Goal: Transaction & Acquisition: Purchase product/service

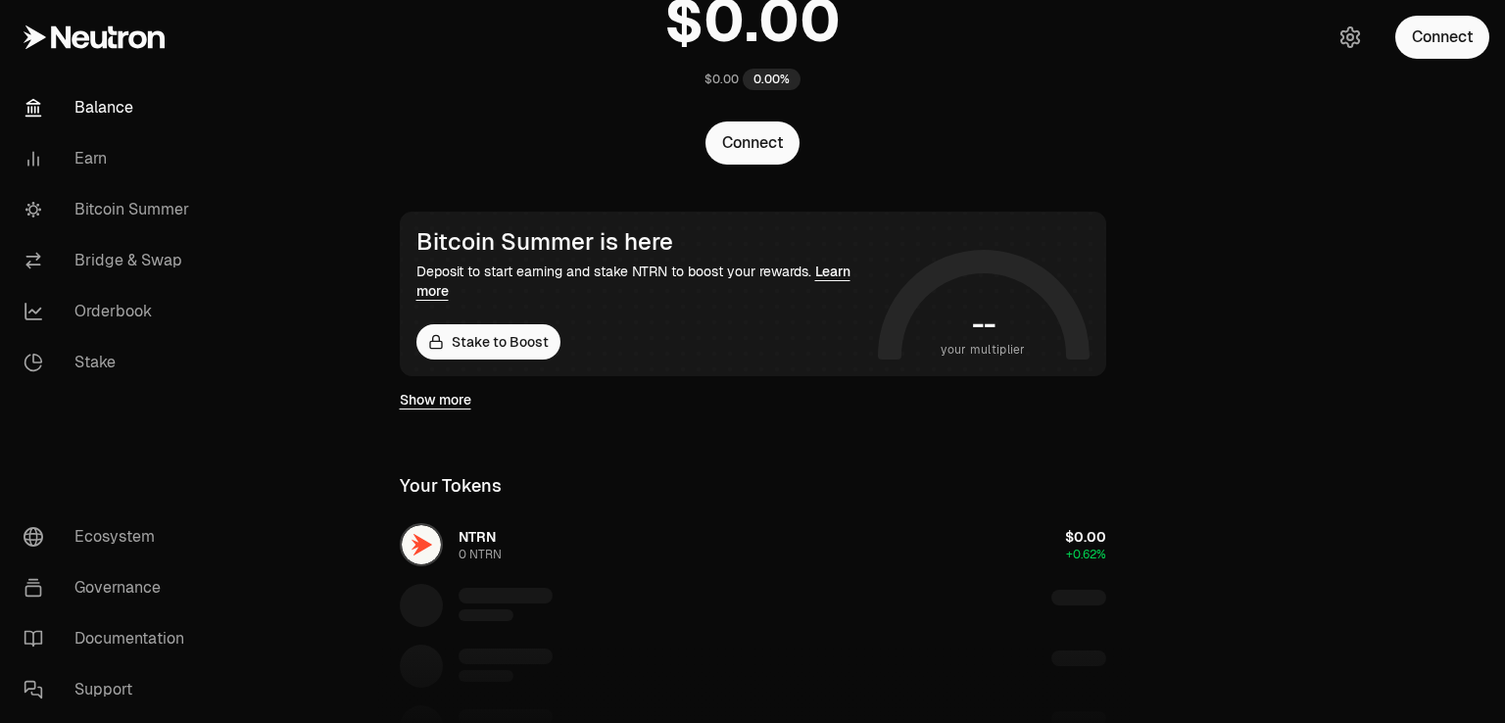
scroll to position [196, 0]
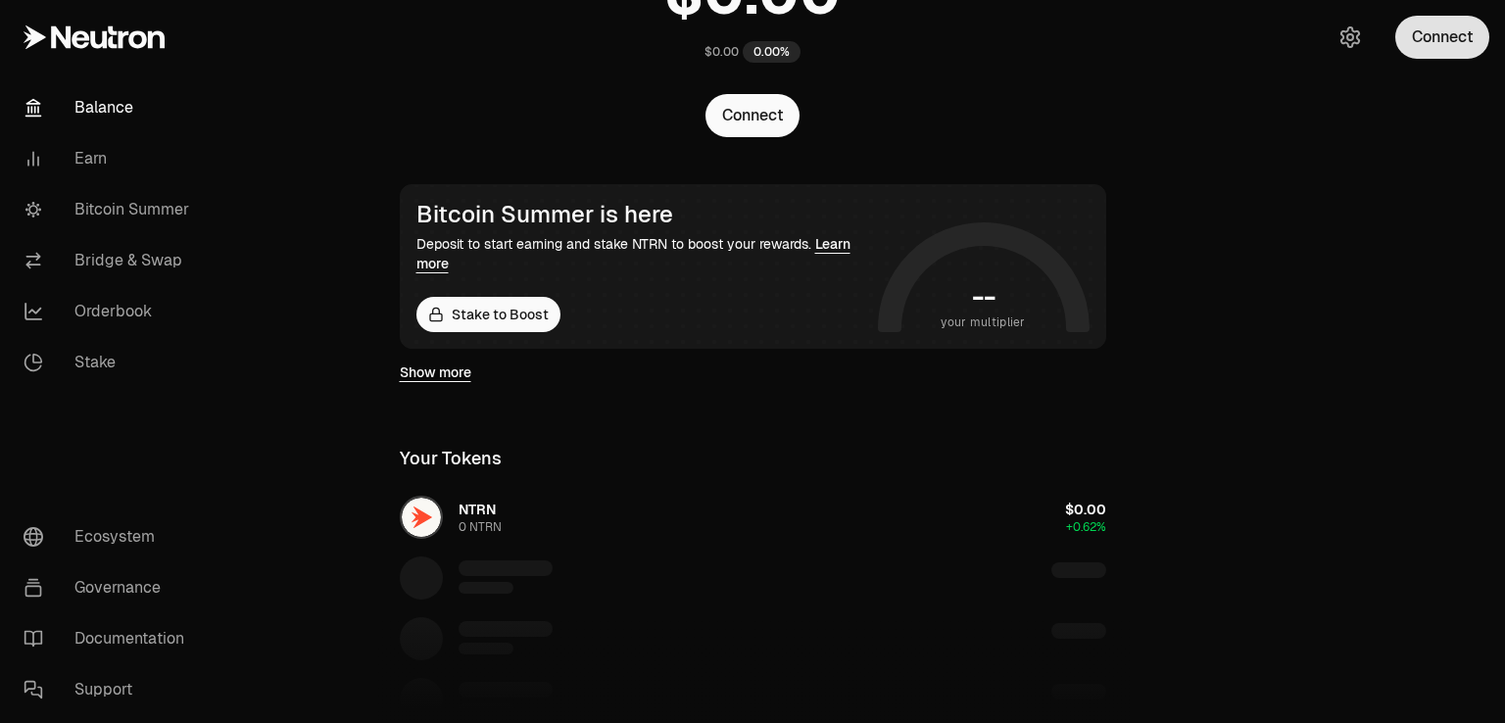
click at [1411, 48] on button "Connect" at bounding box center [1442, 37] width 94 height 43
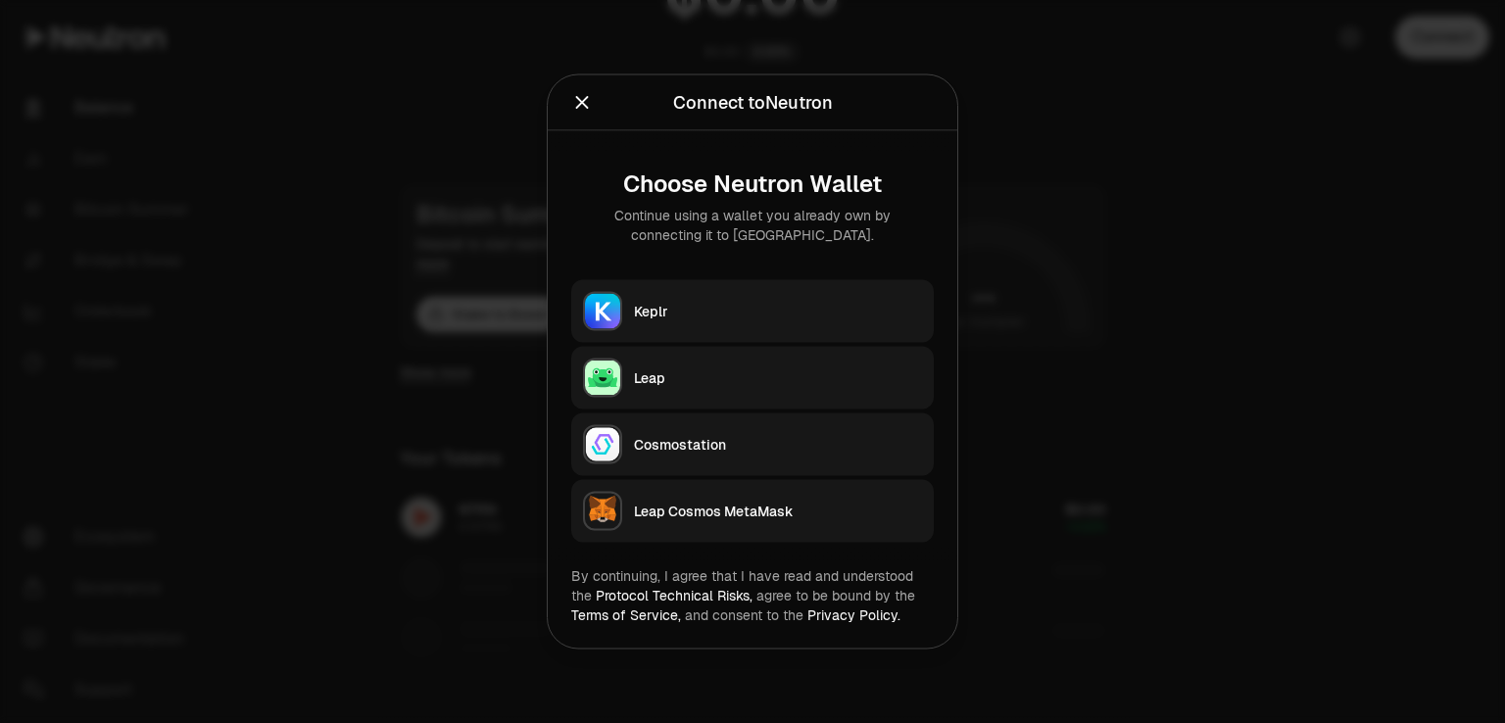
click at [654, 369] on div "Leap" at bounding box center [778, 378] width 288 height 20
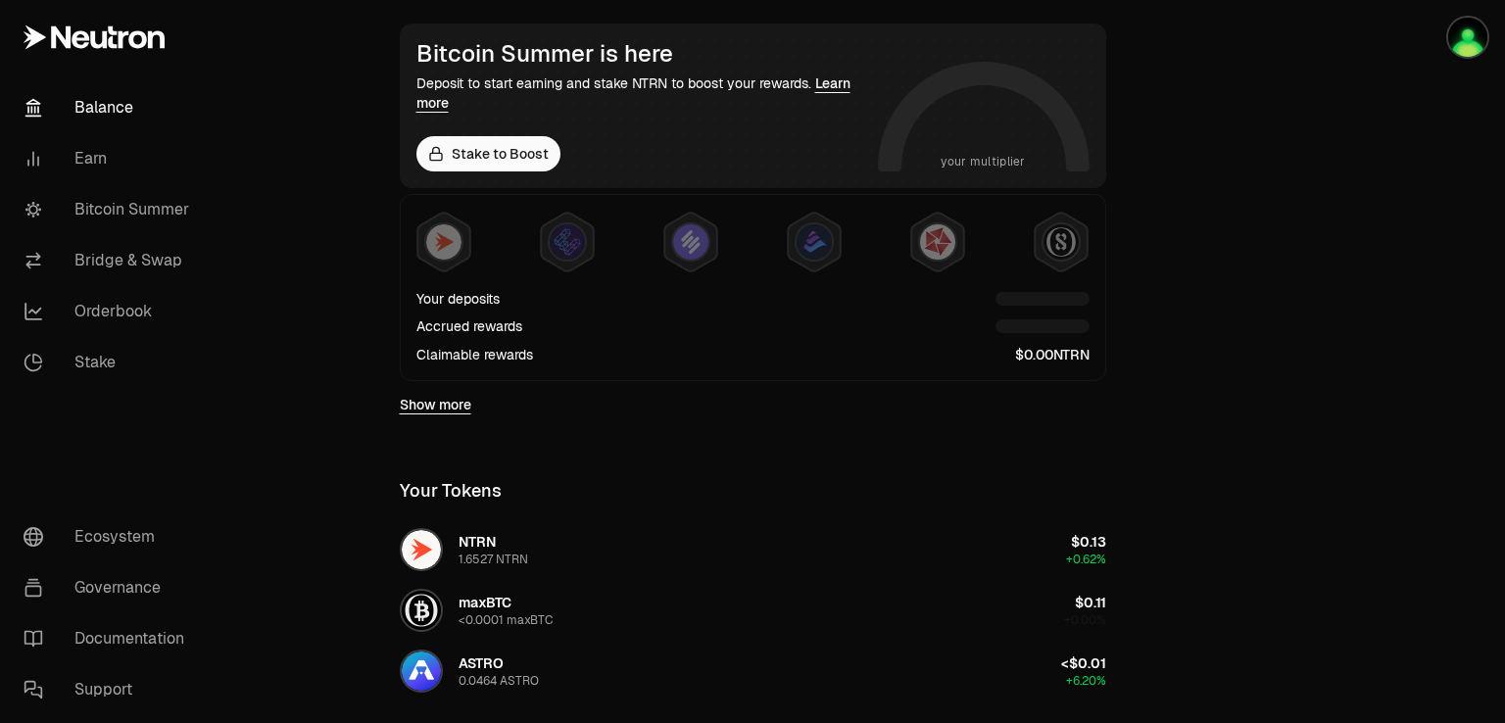
scroll to position [392, 0]
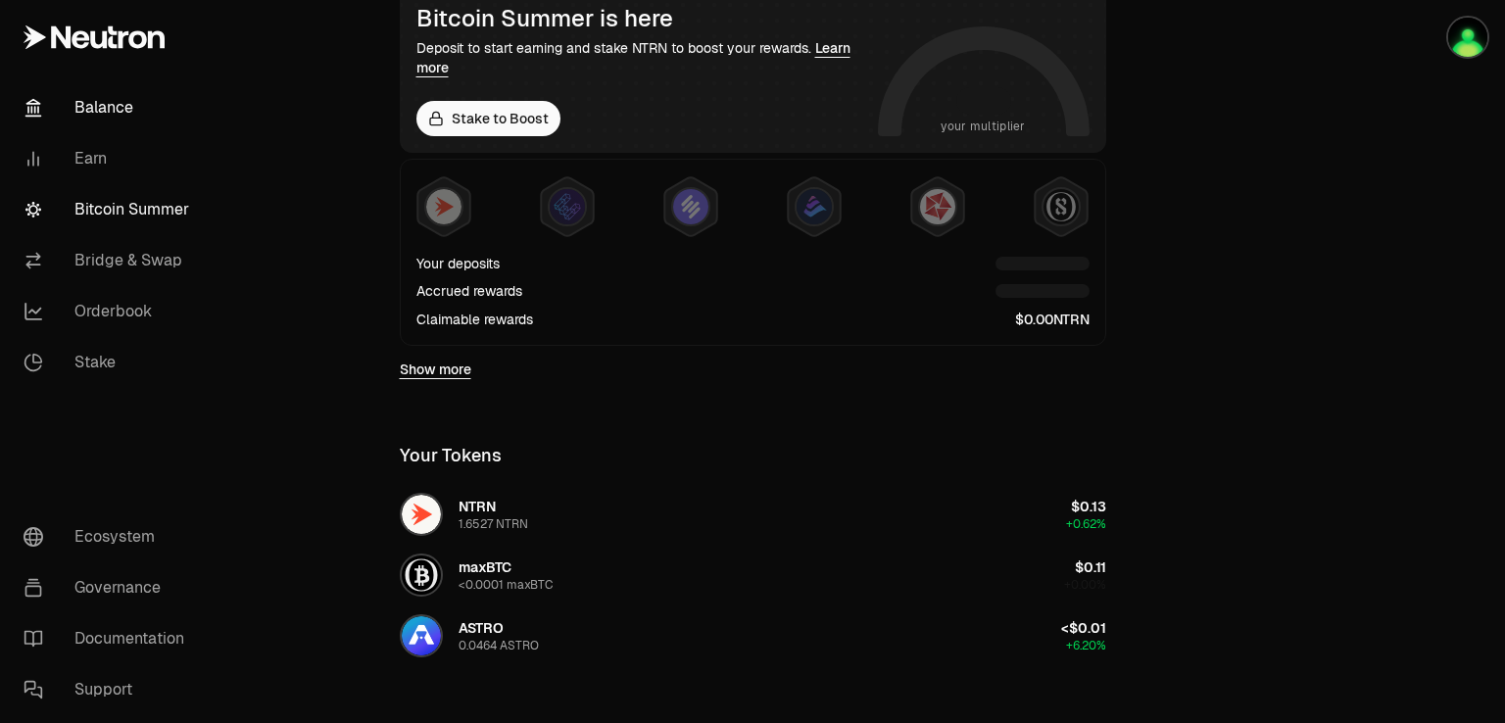
click at [118, 217] on link "Bitcoin Summer" at bounding box center [110, 209] width 204 height 51
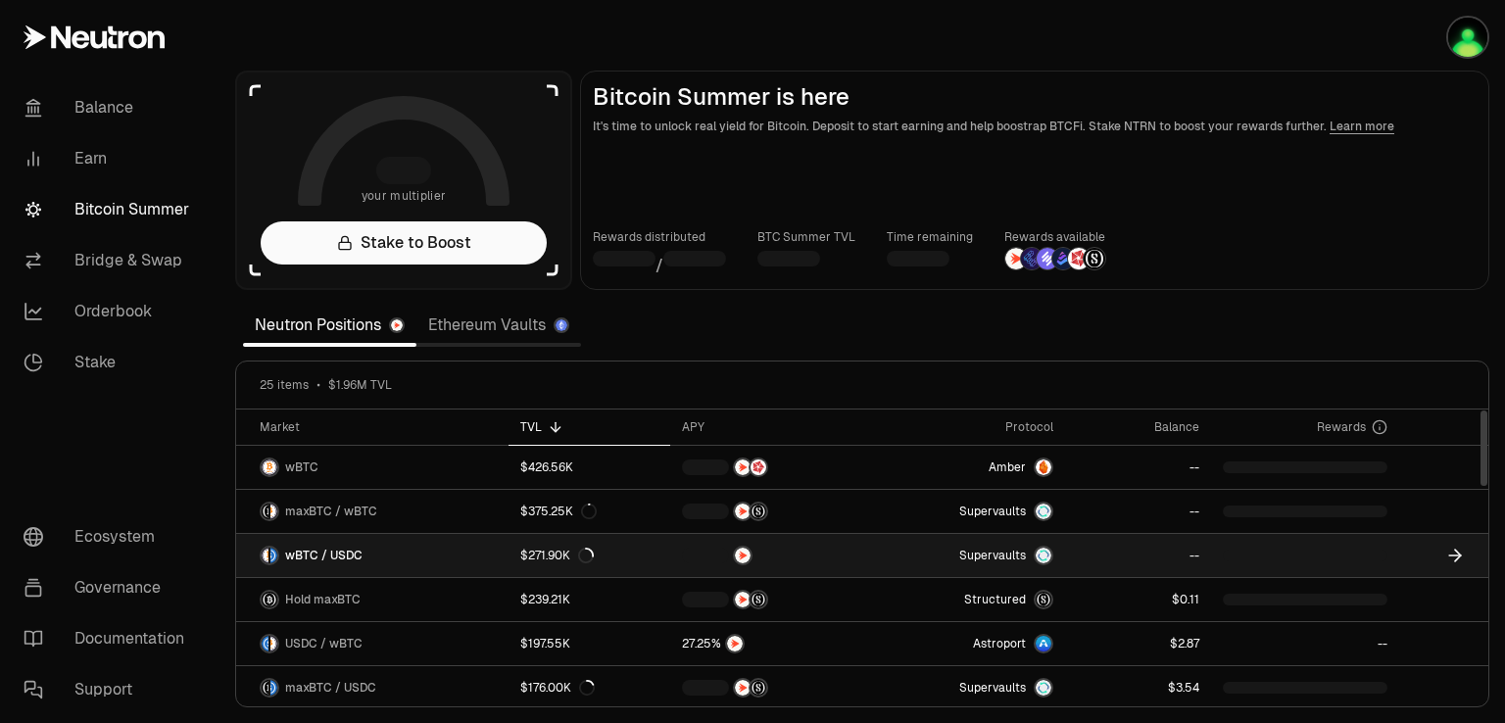
click at [1046, 553] on img at bounding box center [1044, 556] width 16 height 16
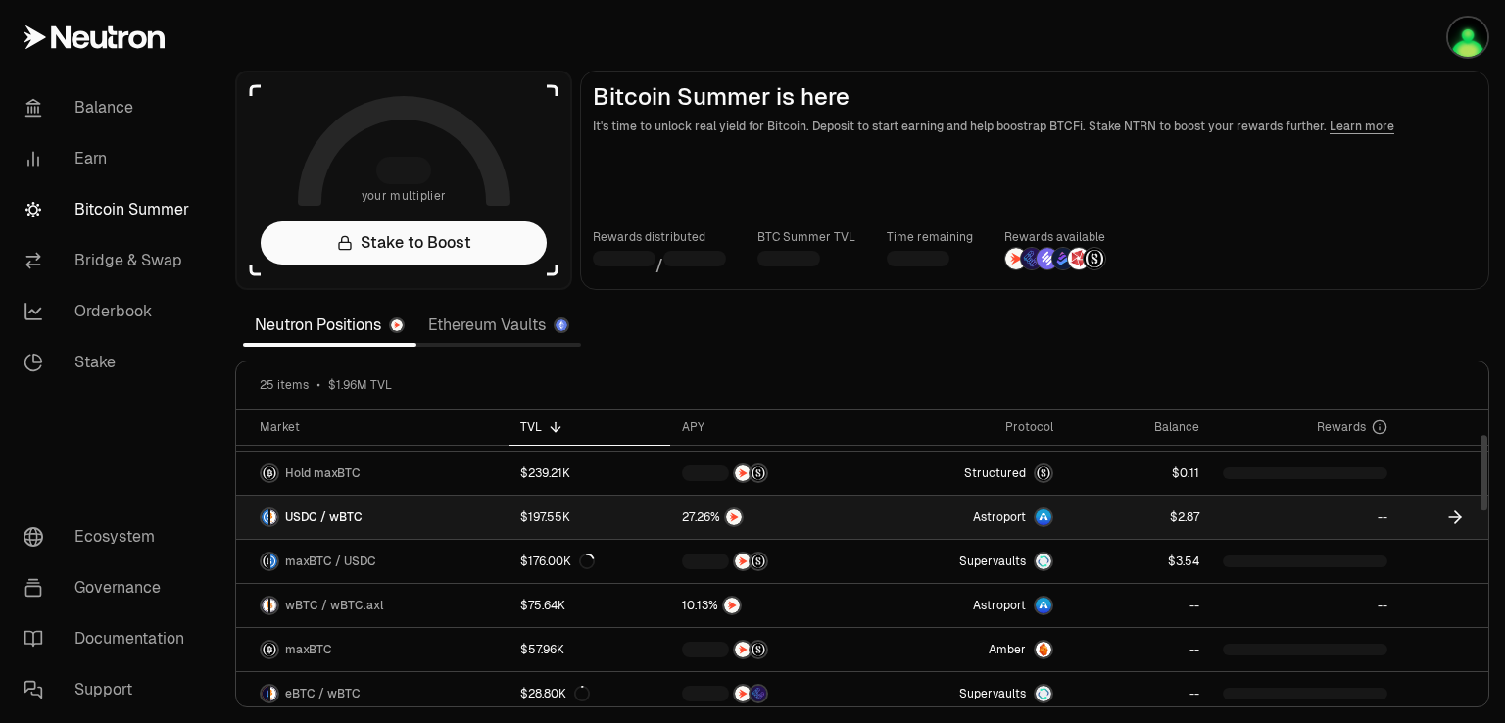
scroll to position [98, 0]
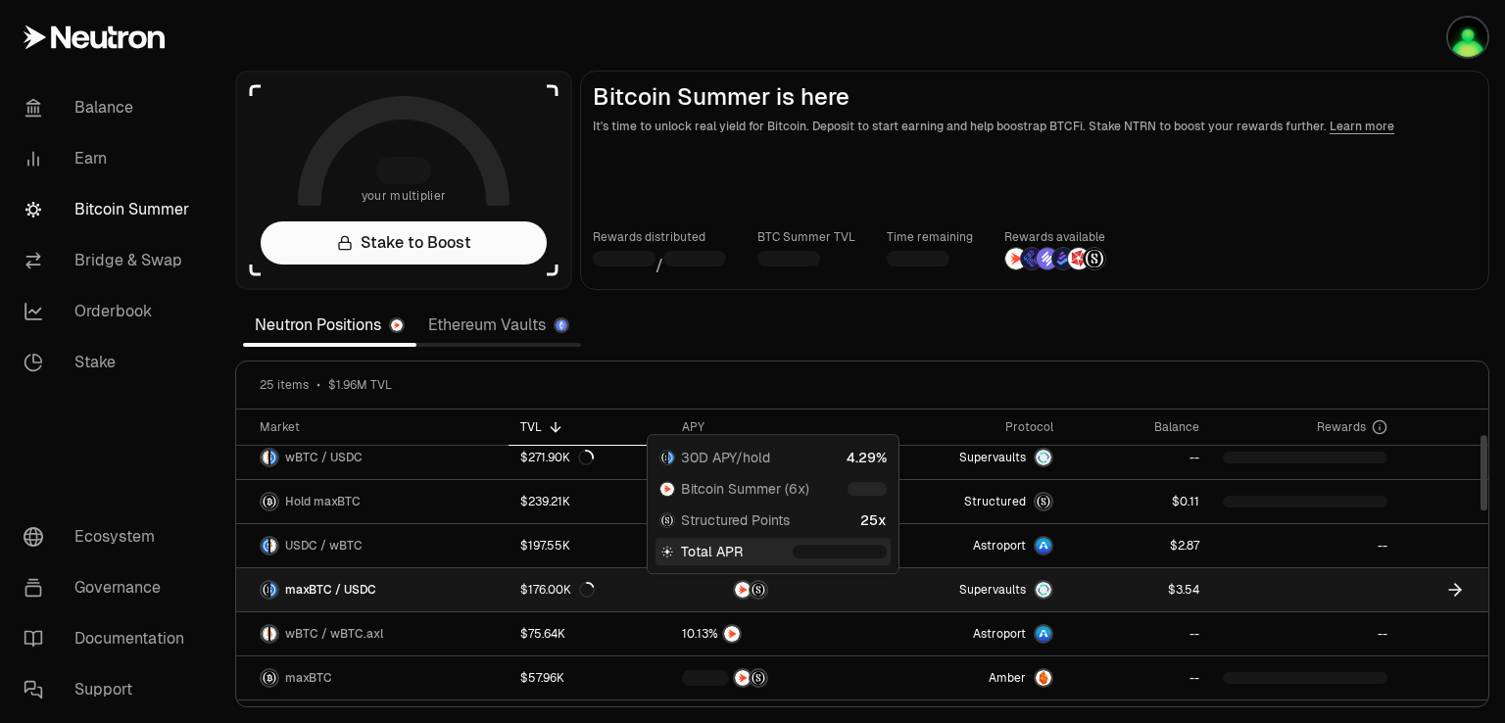
click at [809, 586] on div at bounding box center [772, 590] width 180 height 20
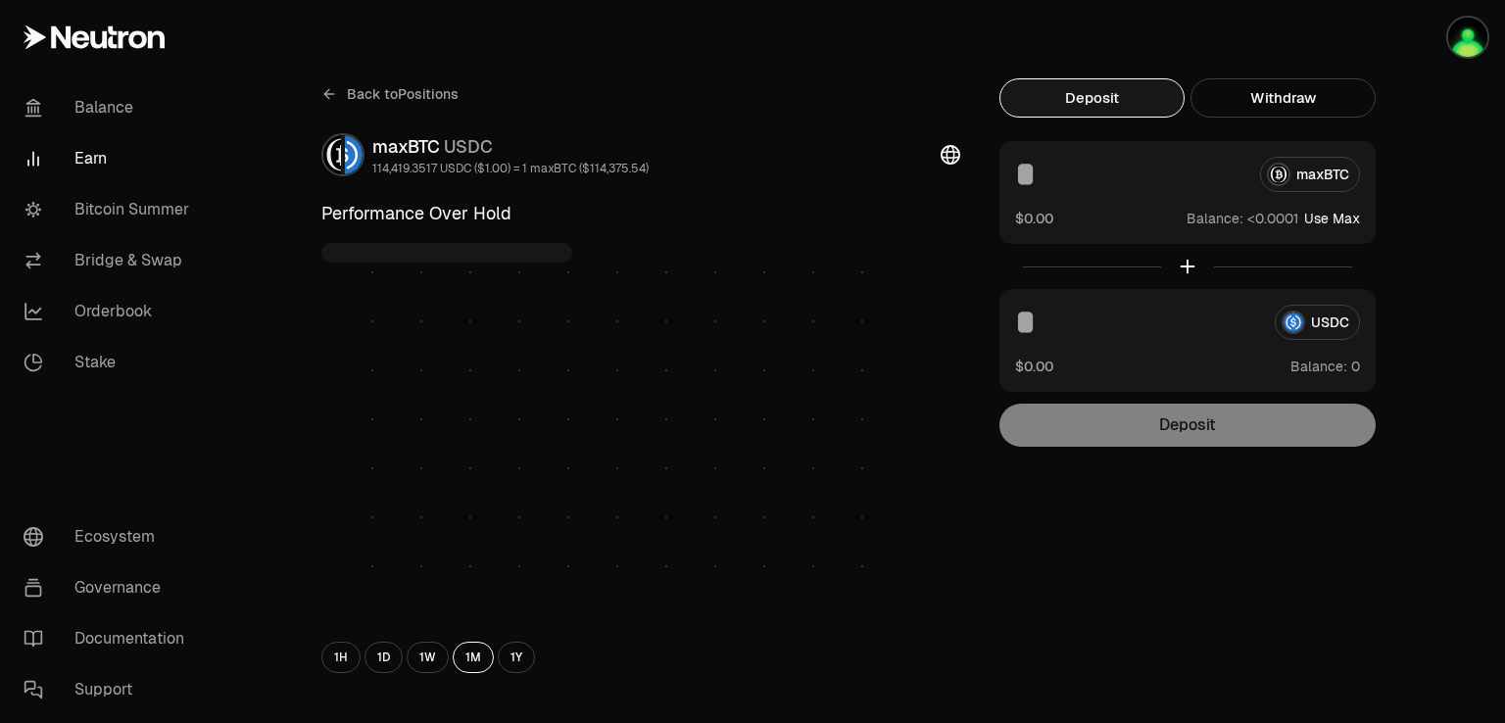
click at [1325, 228] on div "maxBTC $0.00 Balance: Use Max" at bounding box center [1187, 192] width 376 height 103
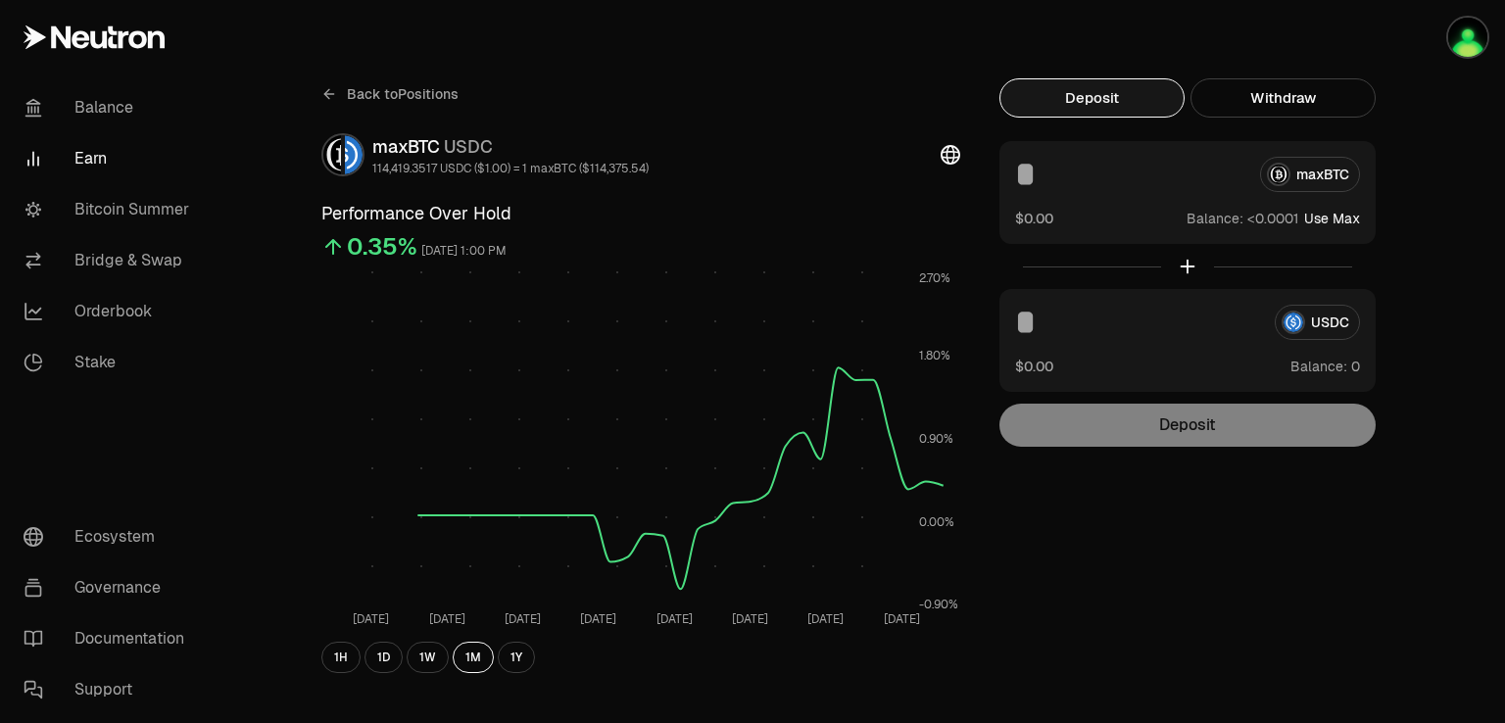
click at [1317, 218] on button "Use Max" at bounding box center [1332, 219] width 56 height 20
type input "**********"
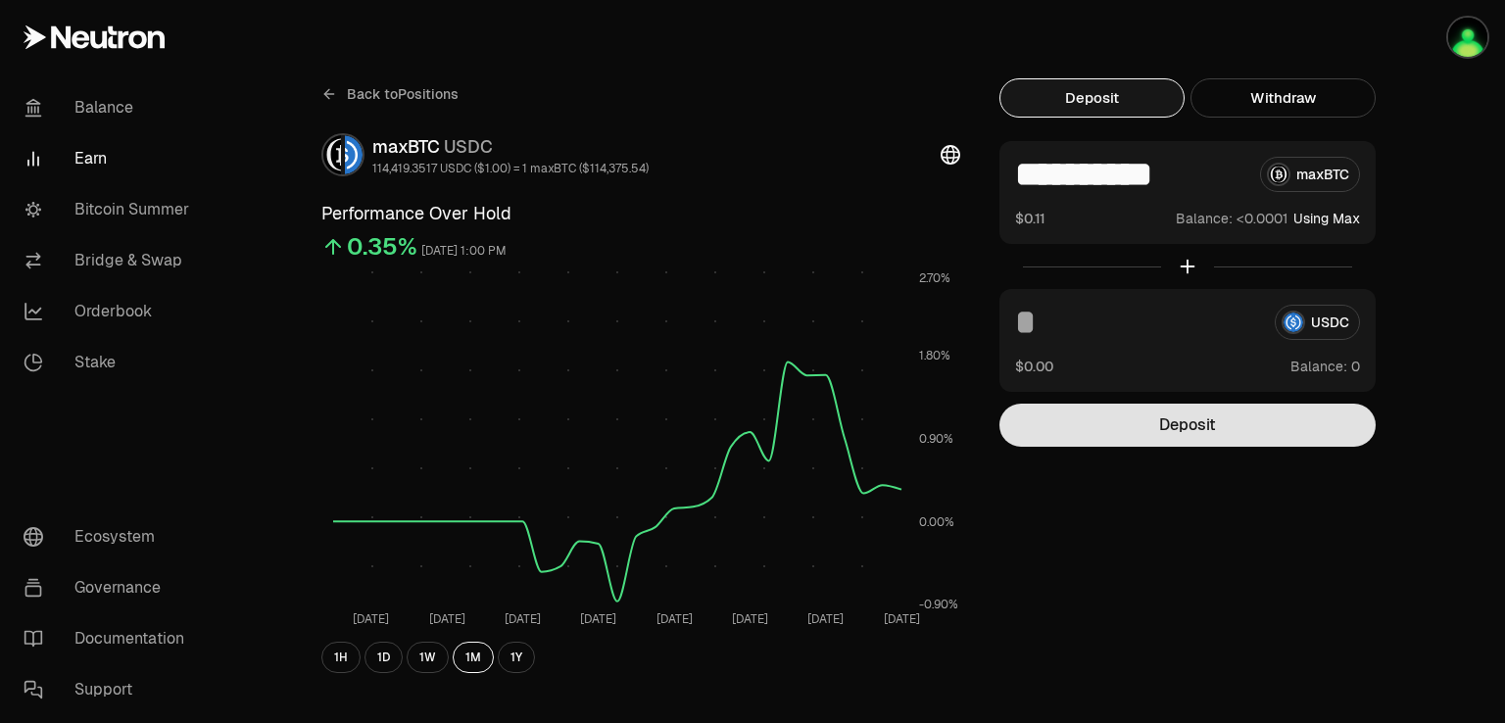
click at [1242, 432] on button "Deposit" at bounding box center [1187, 425] width 376 height 43
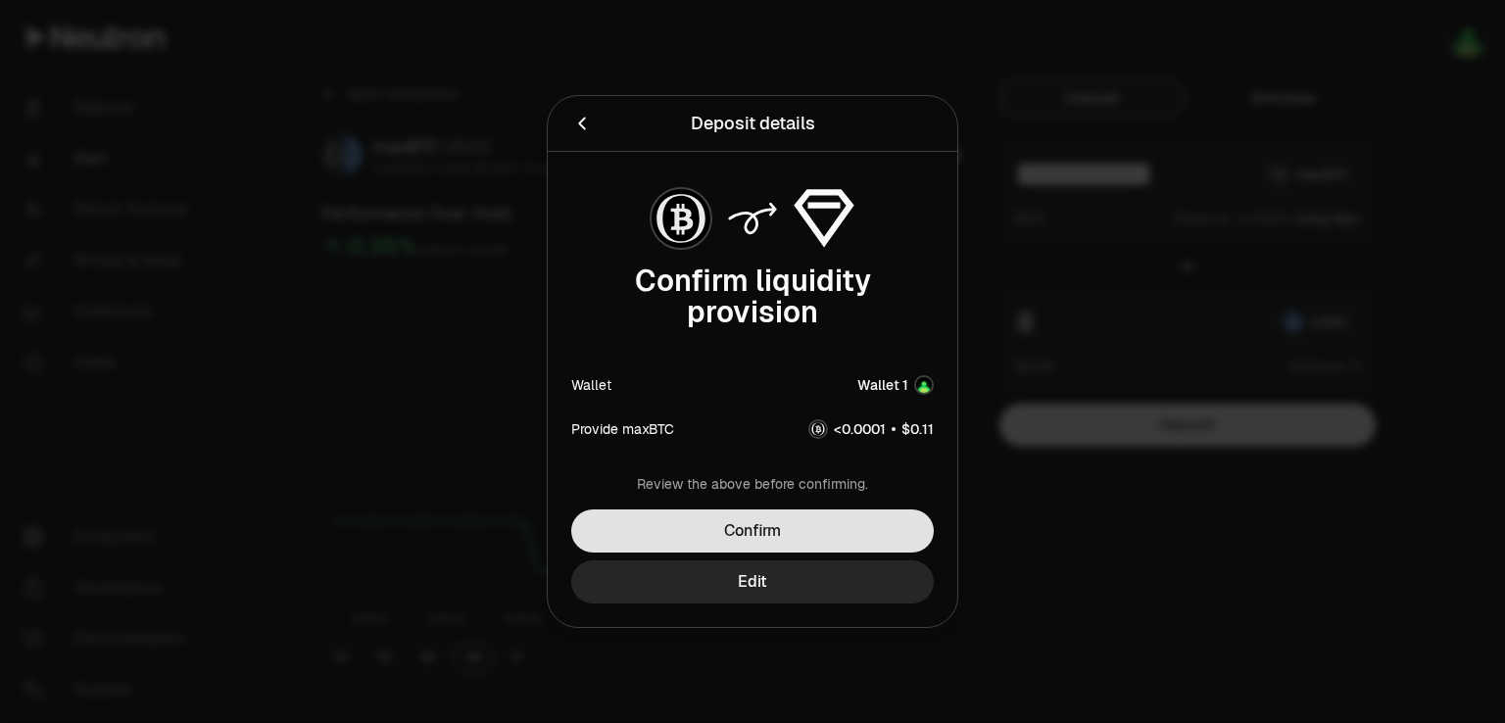
click at [756, 527] on button "Confirm" at bounding box center [752, 531] width 363 height 43
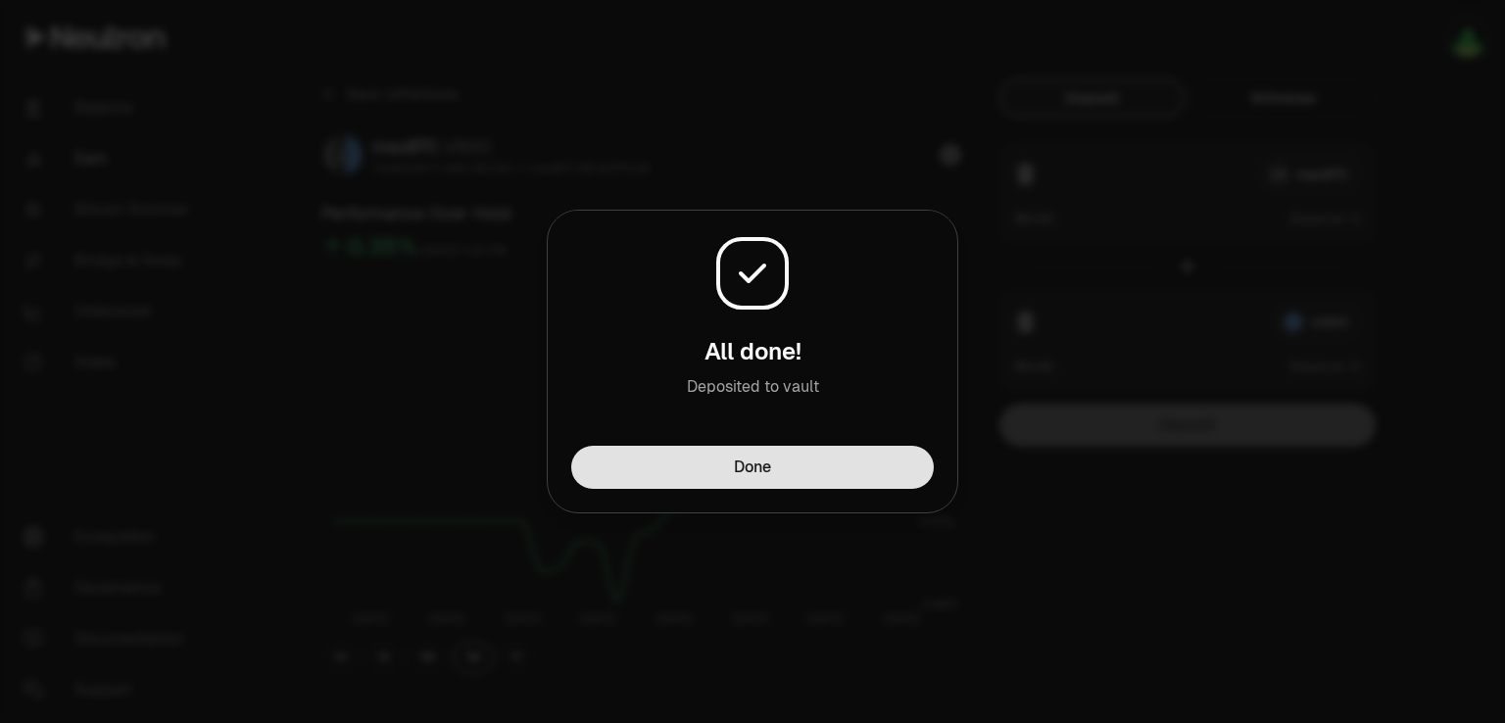
click at [818, 487] on button "Done" at bounding box center [752, 467] width 363 height 43
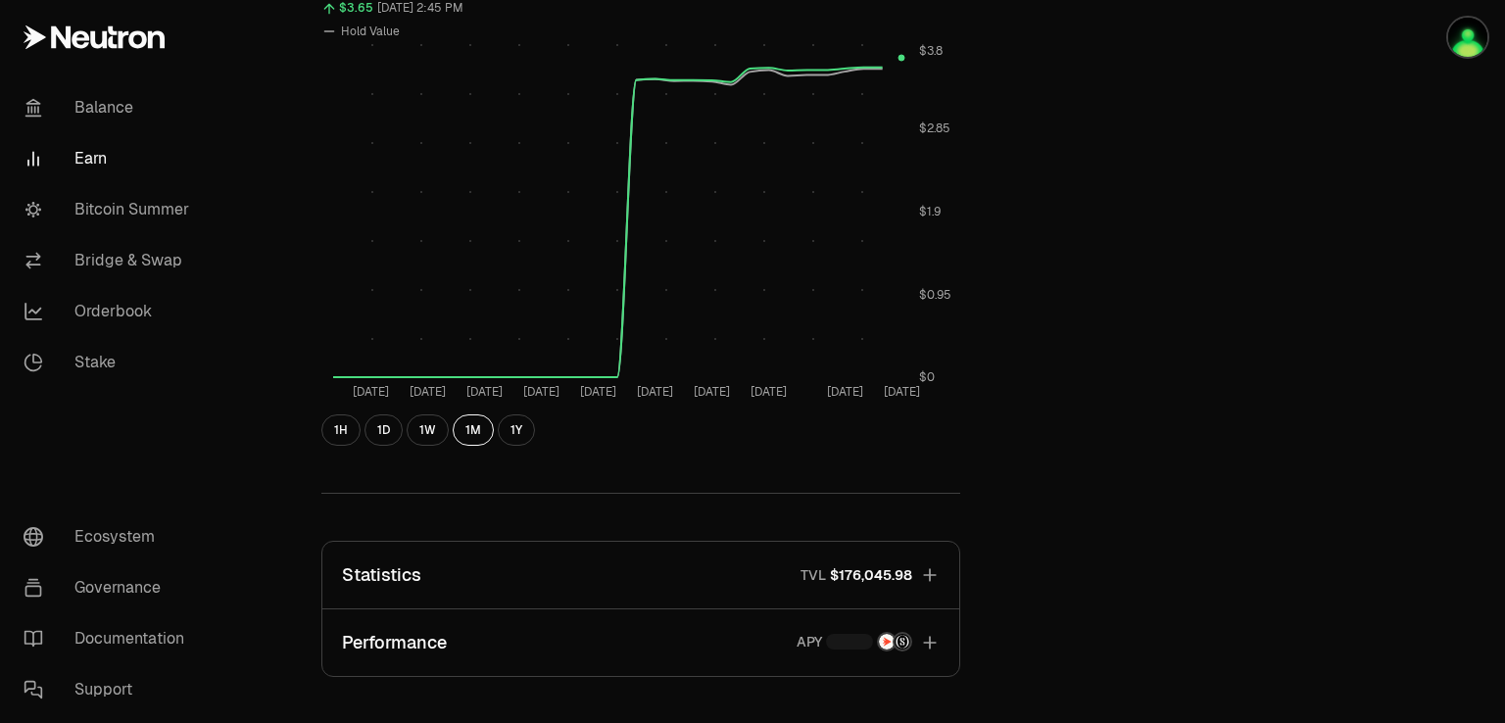
scroll to position [529, 0]
